Goal: Navigation & Orientation: Understand site structure

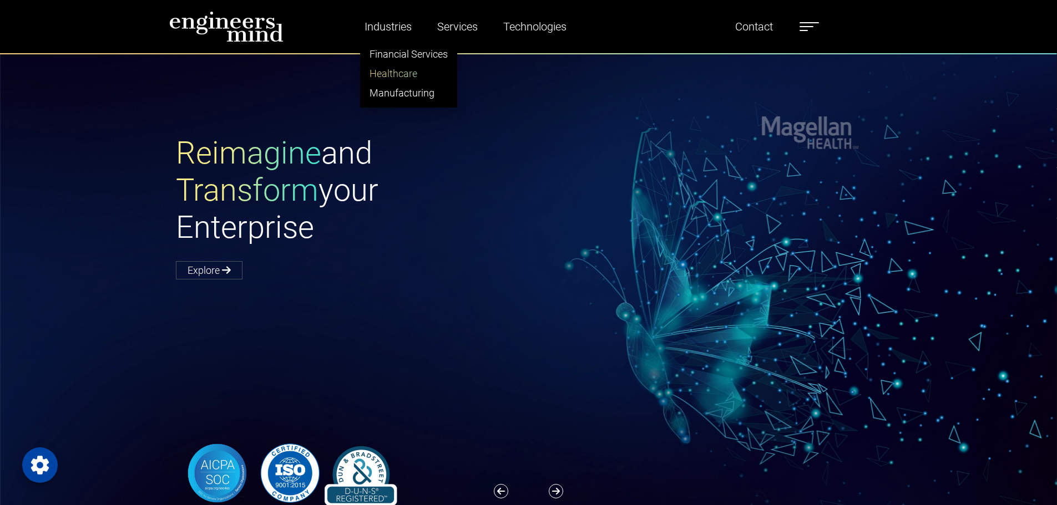
click at [388, 68] on link "Healthcare" at bounding box center [409, 73] width 96 height 19
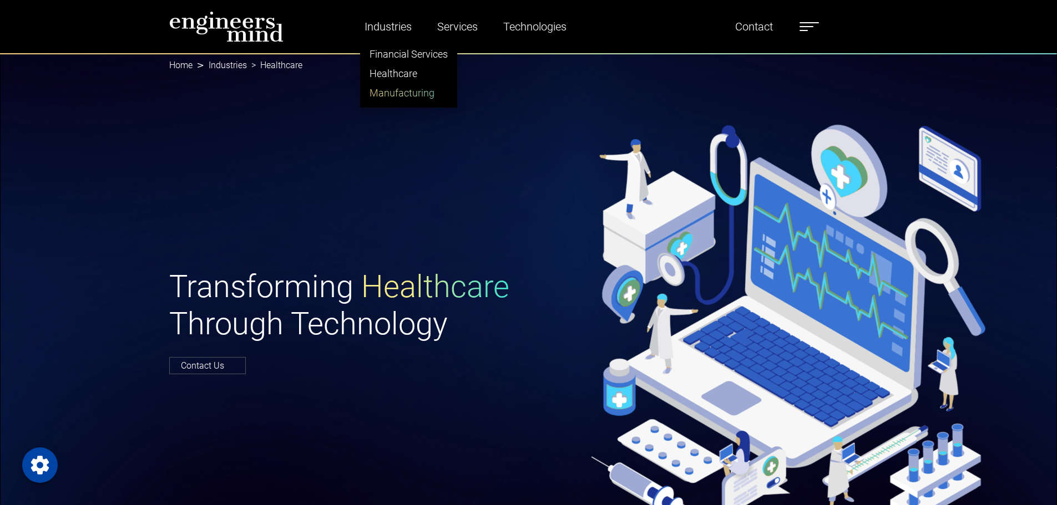
click at [386, 95] on link "Manufacturing" at bounding box center [409, 92] width 96 height 19
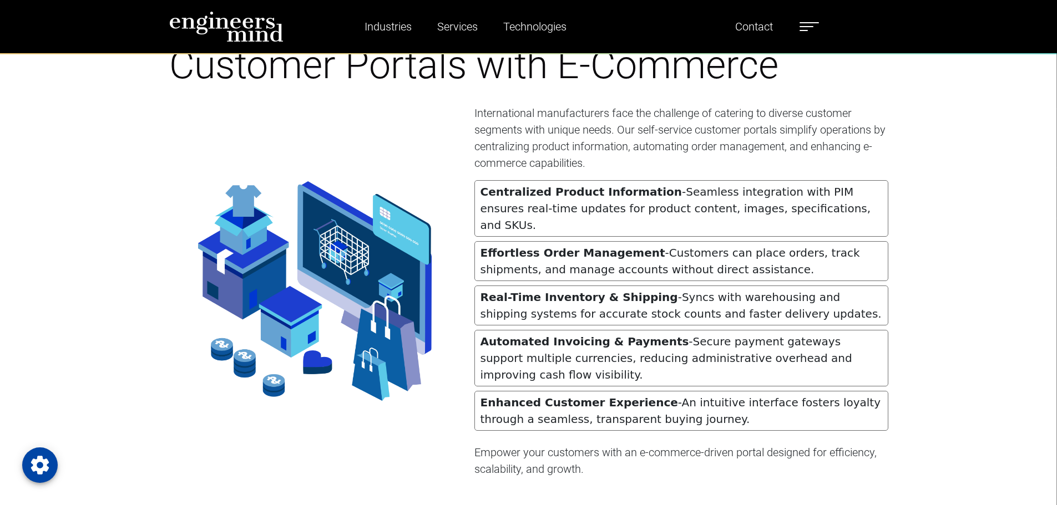
scroll to position [1420, 0]
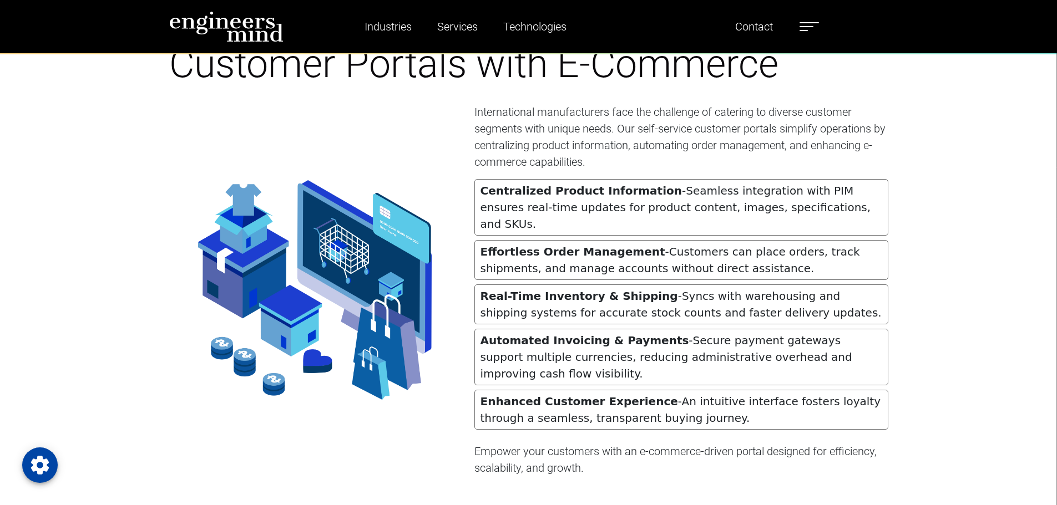
click at [388, 132] on div at bounding box center [315, 290] width 305 height 373
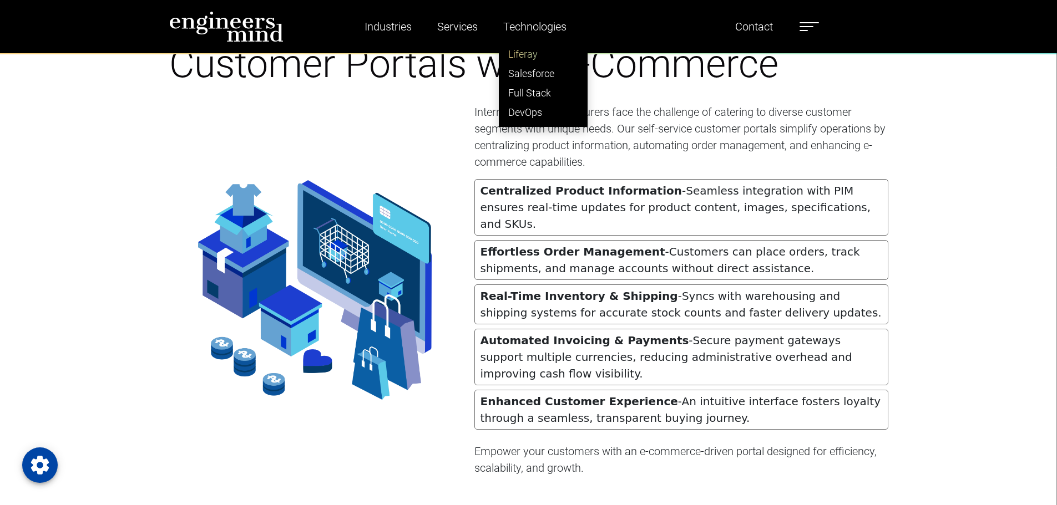
click at [522, 52] on link "Liferay" at bounding box center [543, 53] width 88 height 19
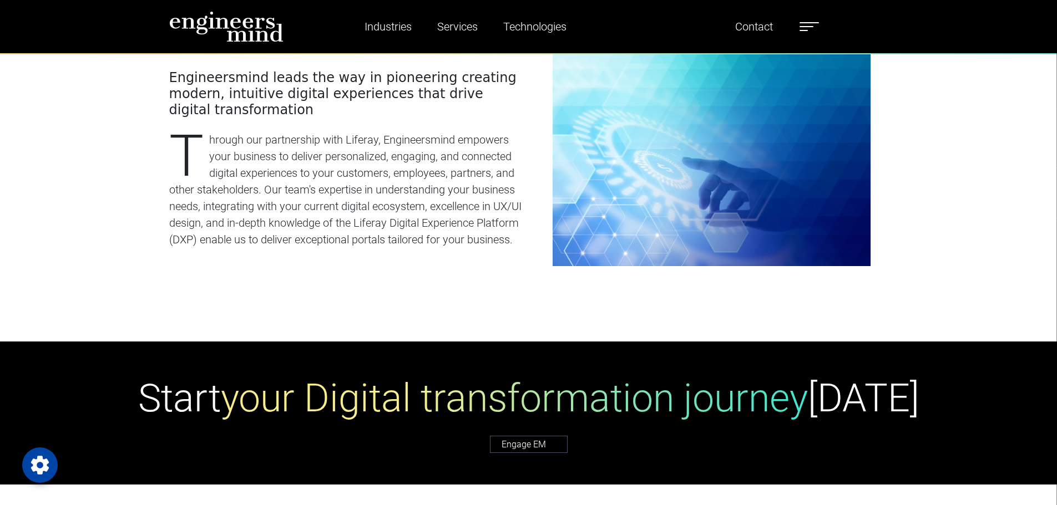
scroll to position [599, 0]
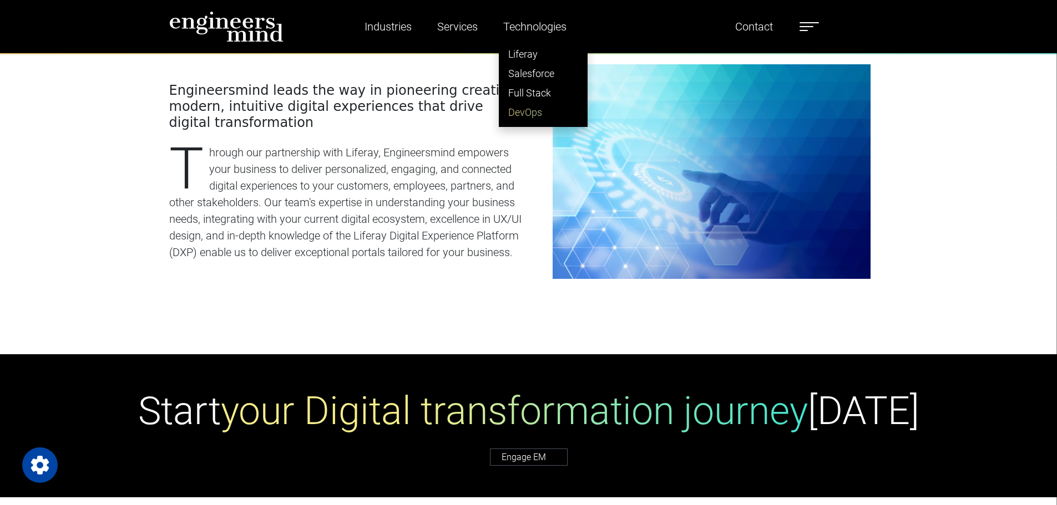
click at [523, 112] on link "DevOps" at bounding box center [543, 112] width 88 height 19
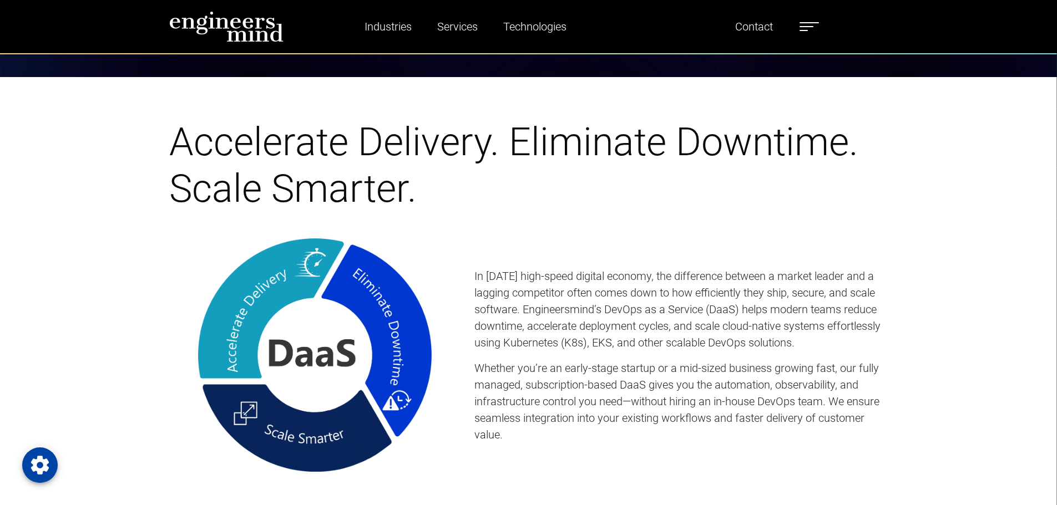
scroll to position [533, 0]
